Goal: Information Seeking & Learning: Check status

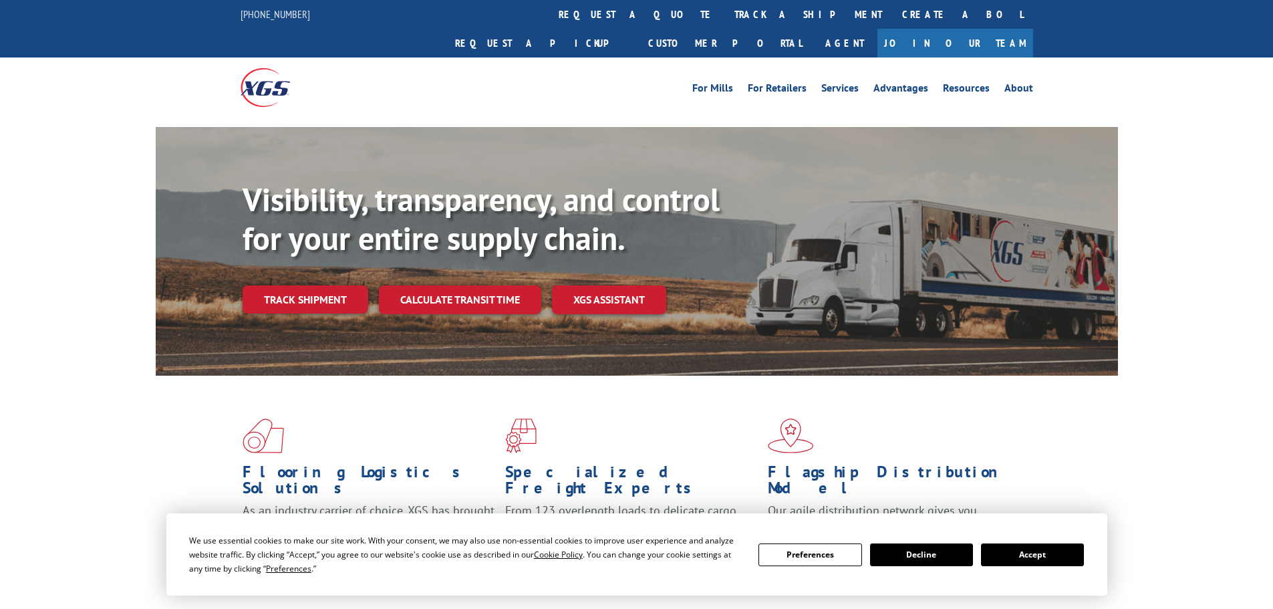
click at [314, 286] on div "Visibility, transparency, and control for your entire supply chain. Track shipm…" at bounding box center [680, 273] width 875 height 186
click at [321, 285] on link "Track shipment" at bounding box center [306, 299] width 126 height 28
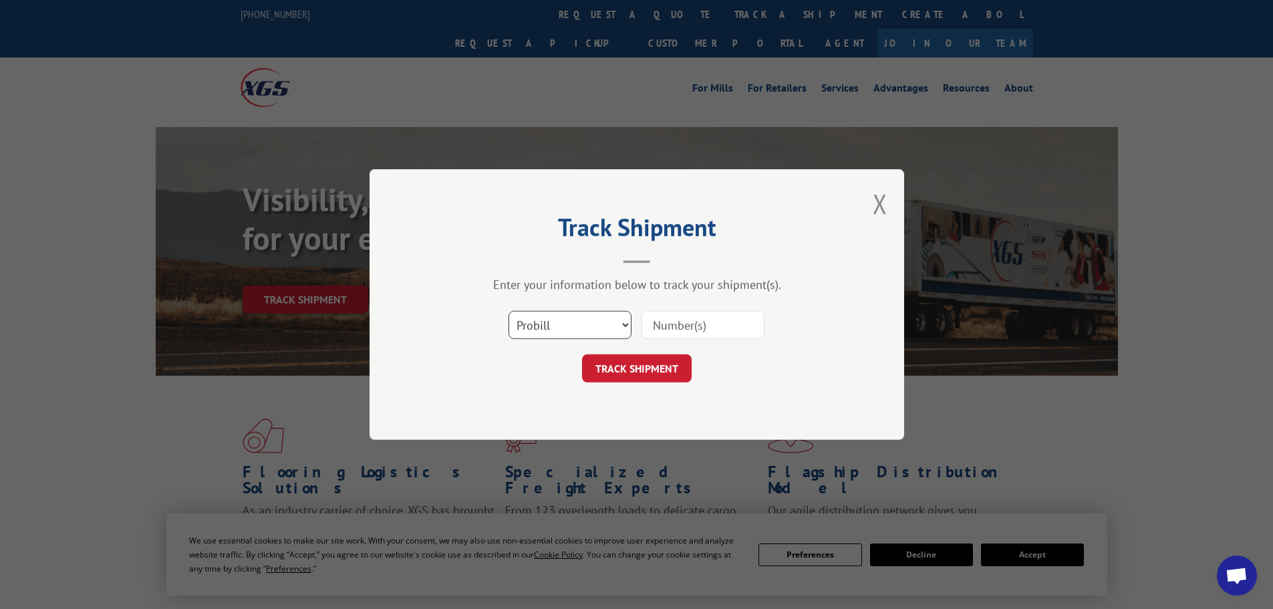
click at [623, 324] on select "Select category... Probill BOL PO" at bounding box center [569, 325] width 123 height 28
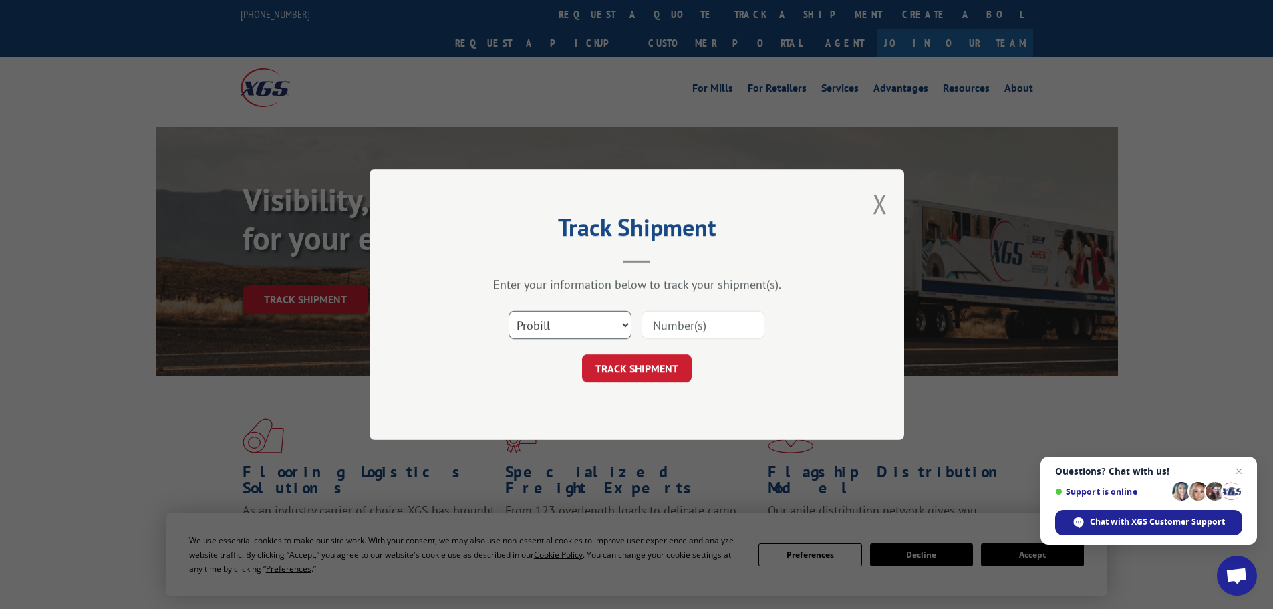
select select "po"
click at [508, 311] on select "Select category... Probill BOL PO" at bounding box center [569, 325] width 123 height 28
paste input "36548946"
type input "36548946"
click at [661, 361] on button "TRACK SHIPMENT" at bounding box center [637, 368] width 110 height 28
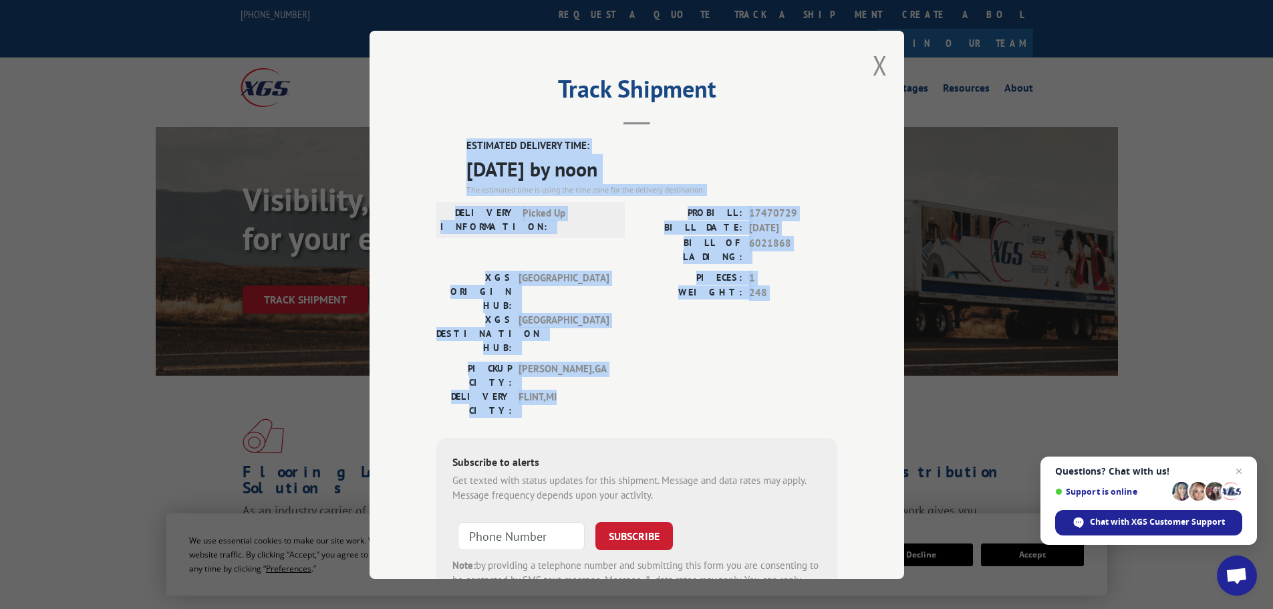
drag, startPoint x: 567, startPoint y: 329, endPoint x: 451, endPoint y: 146, distance: 217.4
click at [451, 146] on div "ESTIMATED DELIVERY TIME: [DATE] by noon The estimated time is using the time zo…" at bounding box center [636, 378] width 401 height 480
copy div "ESTIMATED DELIVERY TIME: [DATE] by noon The estimated time is using the time zo…"
click at [873, 61] on button "Close modal" at bounding box center [880, 64] width 15 height 35
